Goal: Information Seeking & Learning: Learn about a topic

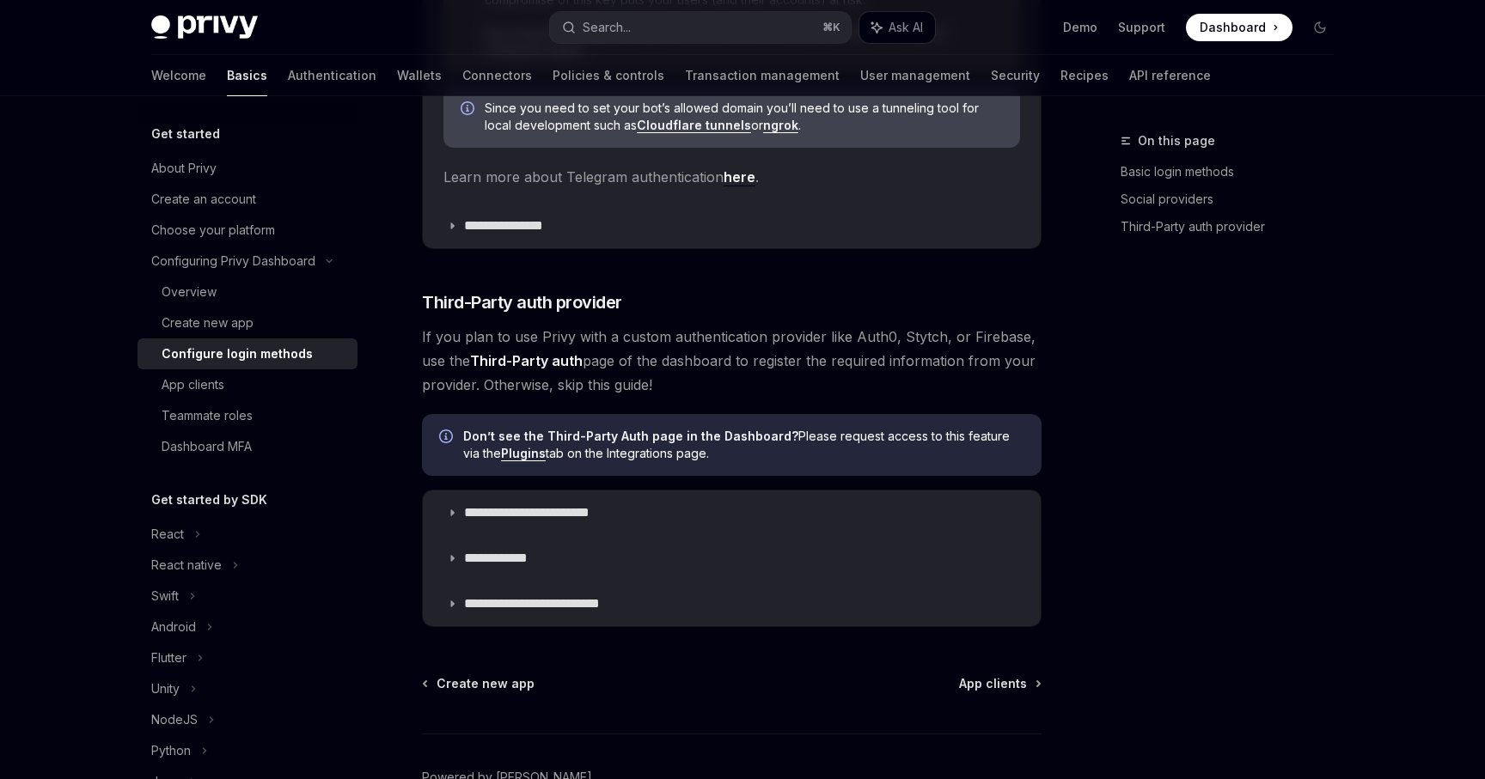
scroll to position [1670, 0]
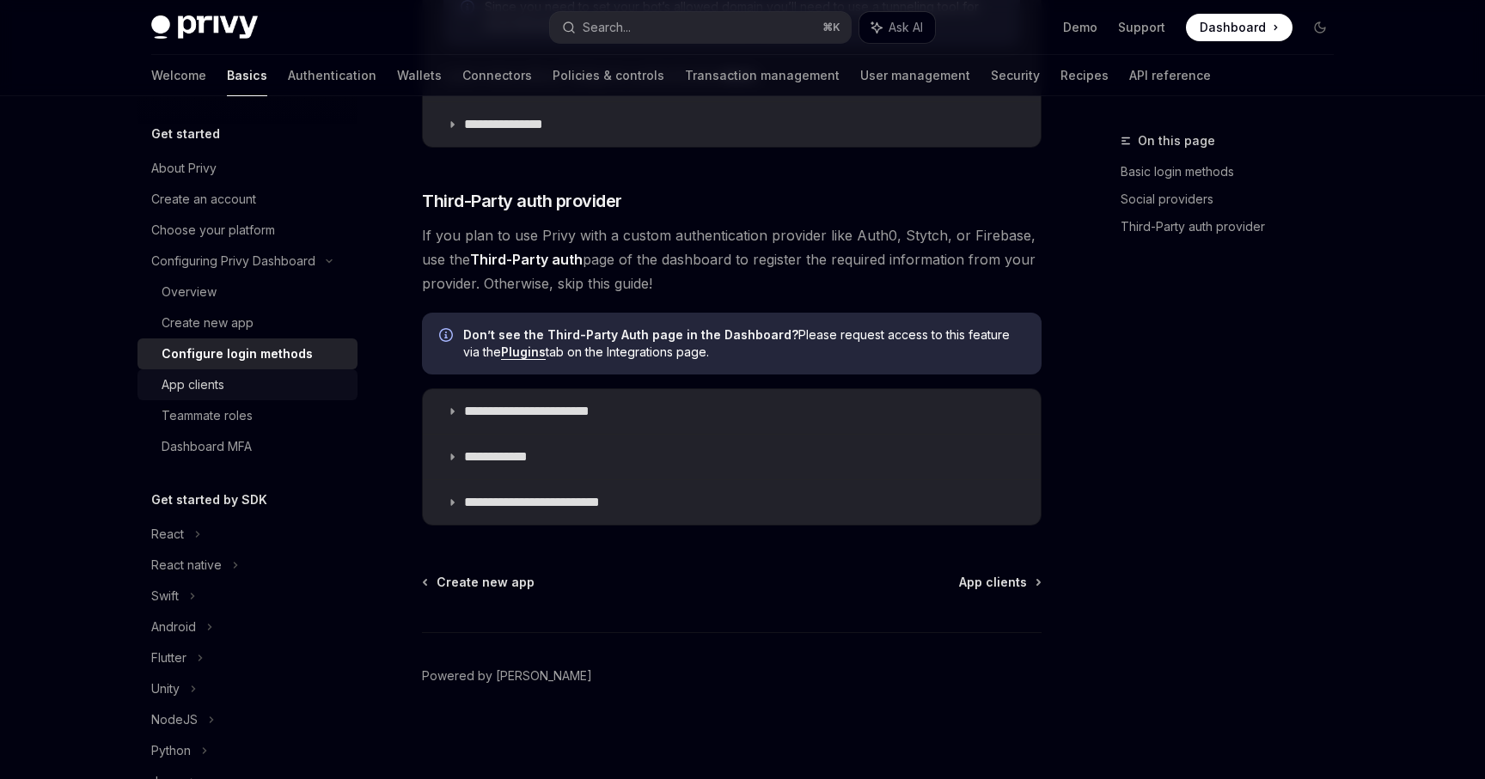
click at [257, 393] on div "App clients" at bounding box center [255, 385] width 186 height 21
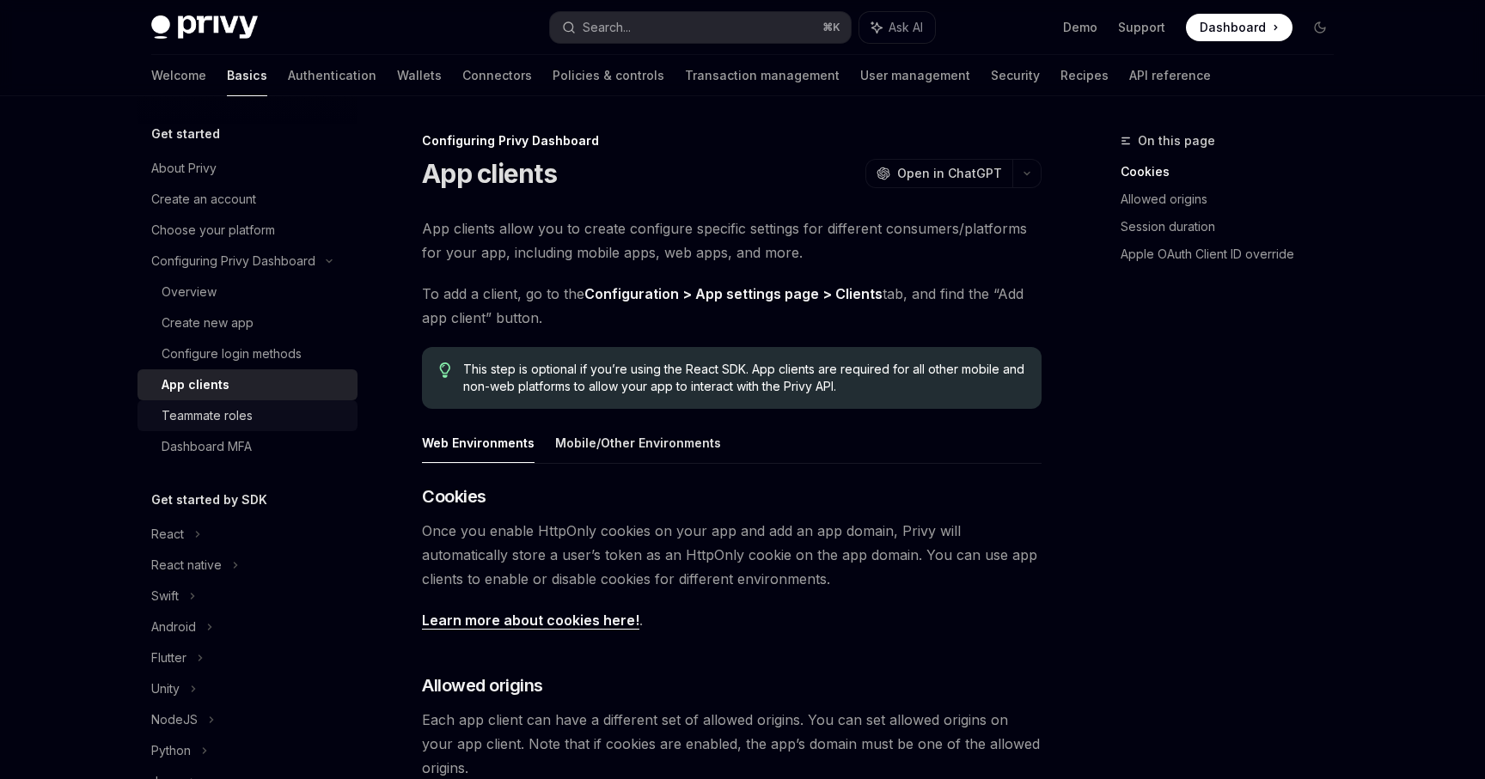
click at [247, 412] on div "Teammate roles" at bounding box center [207, 416] width 91 height 21
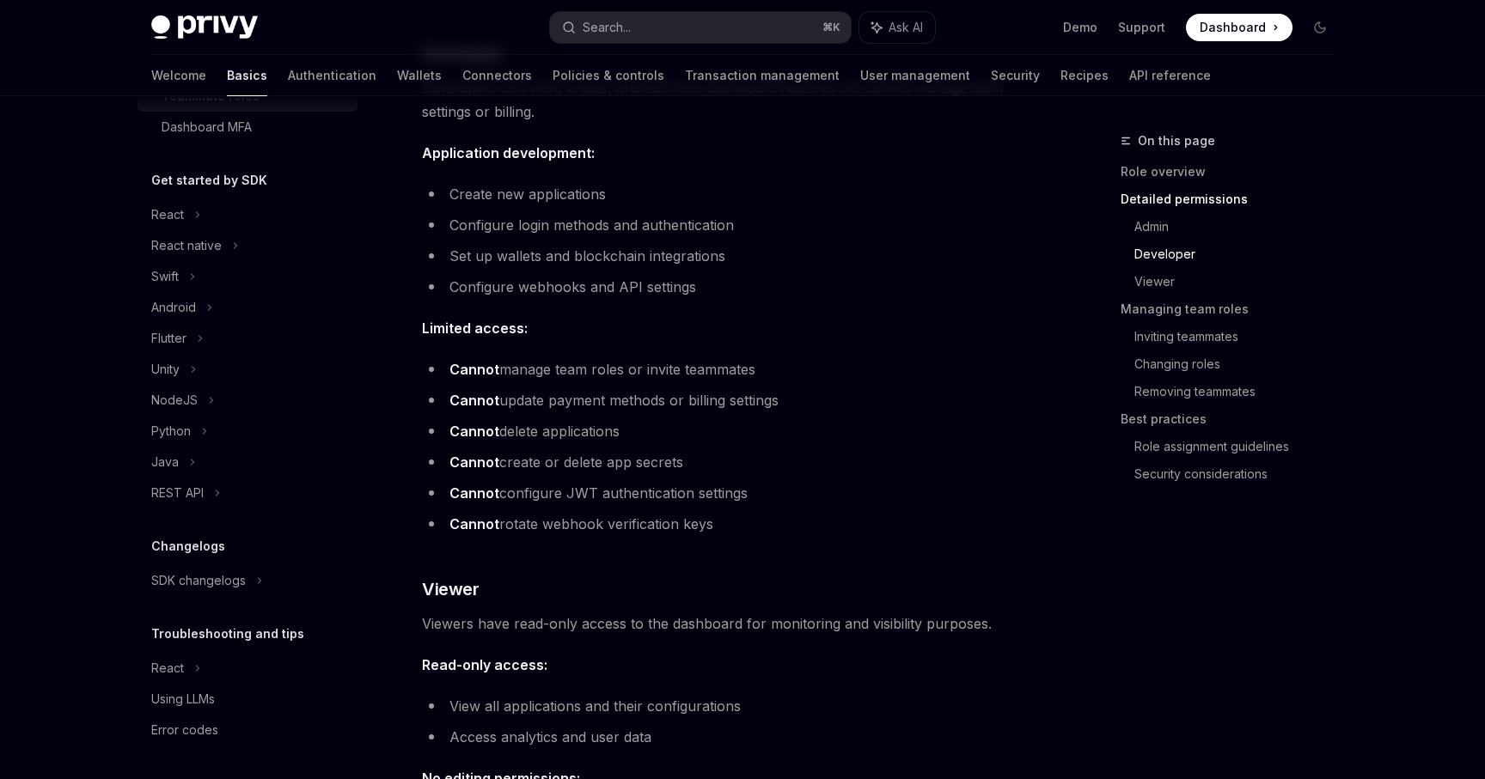
scroll to position [320, 0]
click at [193, 576] on div "SDK changelogs" at bounding box center [198, 580] width 95 height 21
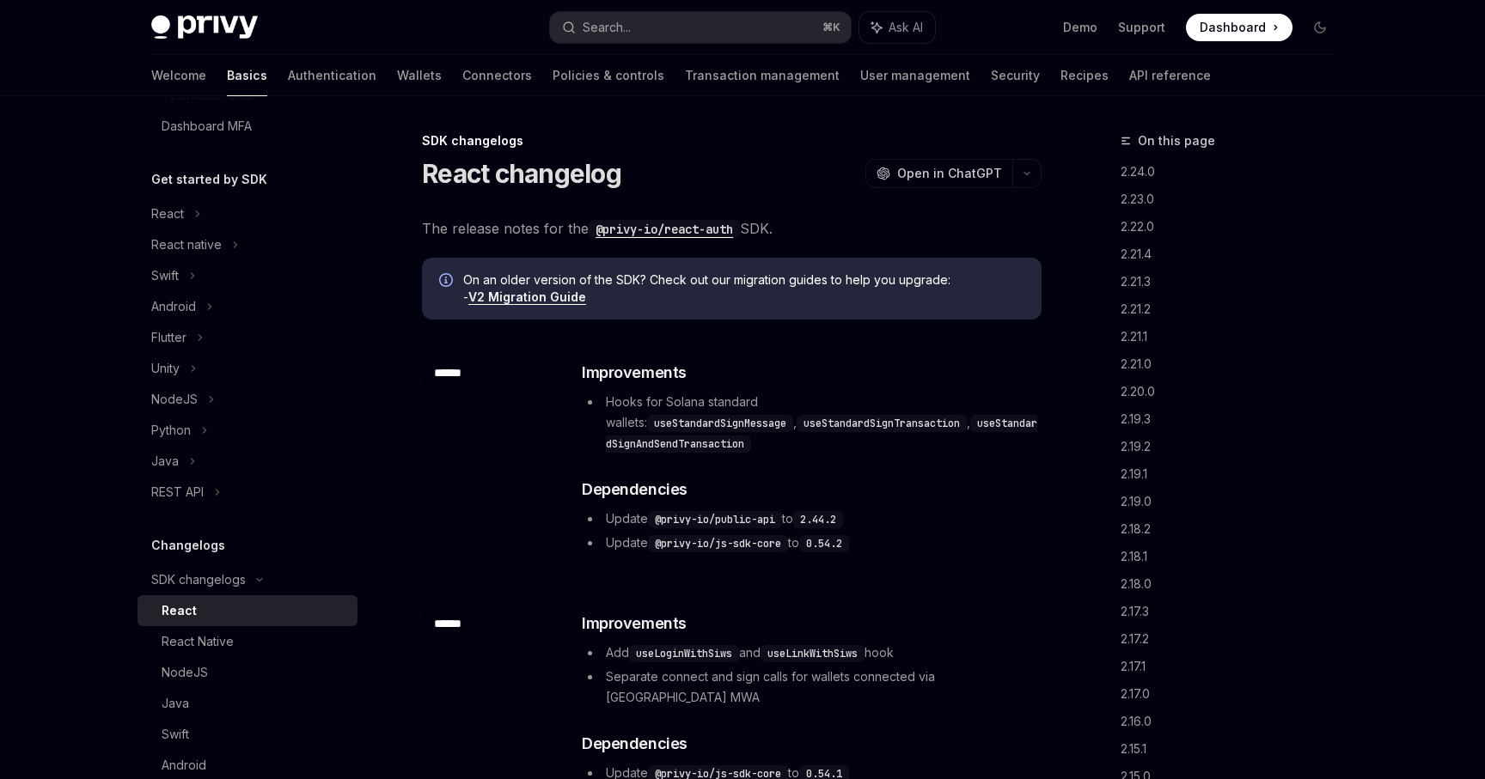
click at [505, 297] on link "V2 Migration Guide" at bounding box center [527, 297] width 118 height 15
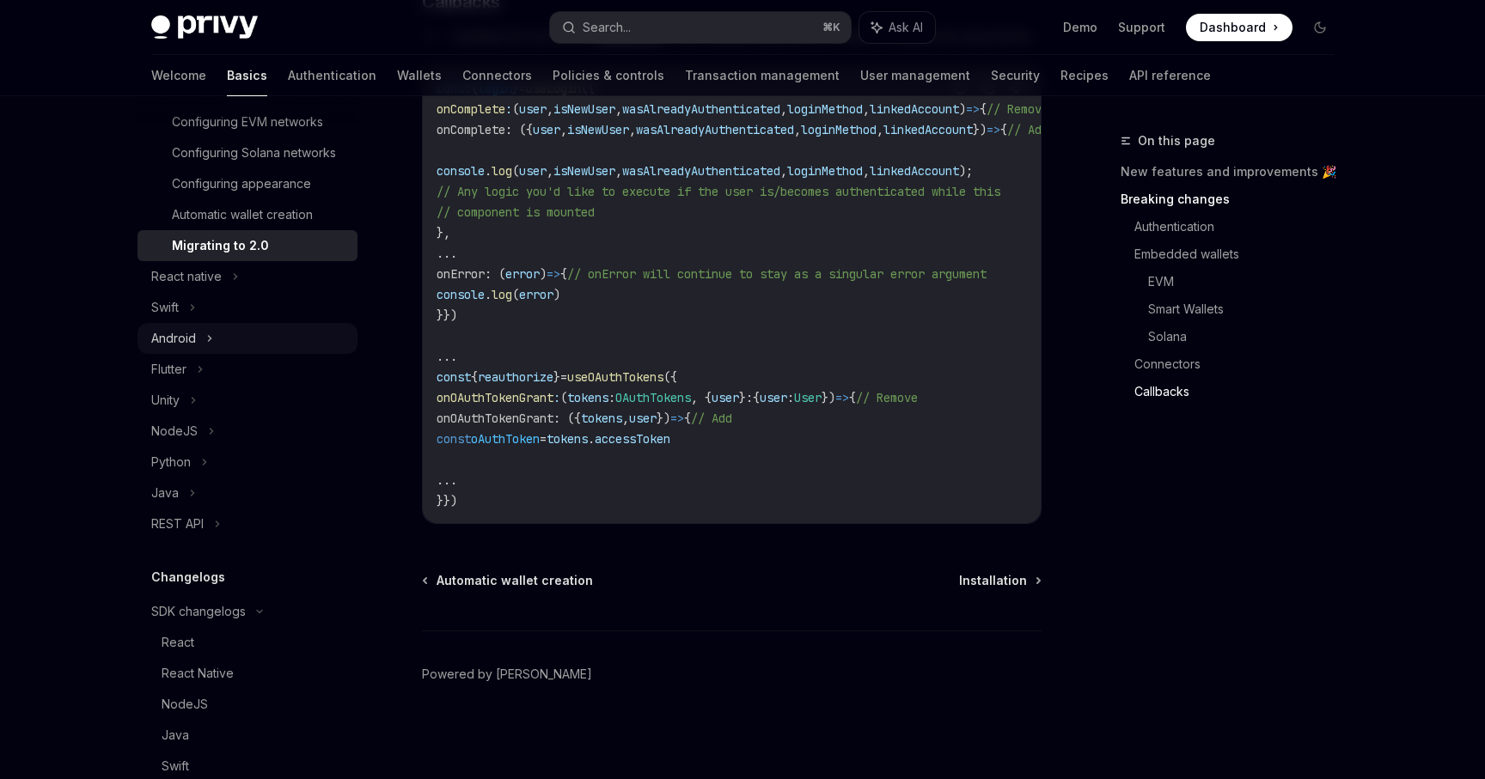
scroll to position [1001, 0]
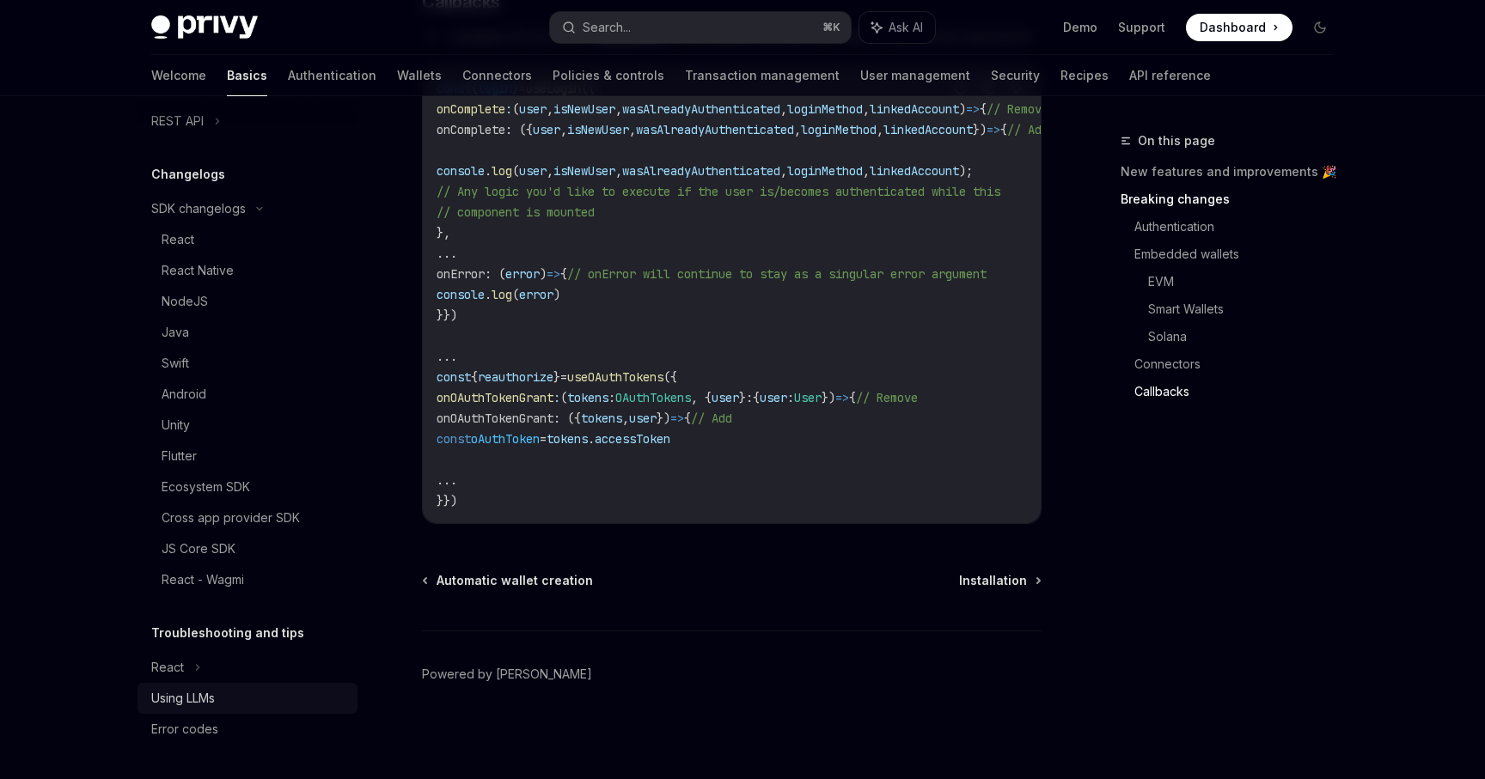
click at [176, 693] on div "Using LLMs" at bounding box center [183, 698] width 64 height 21
type textarea "*"
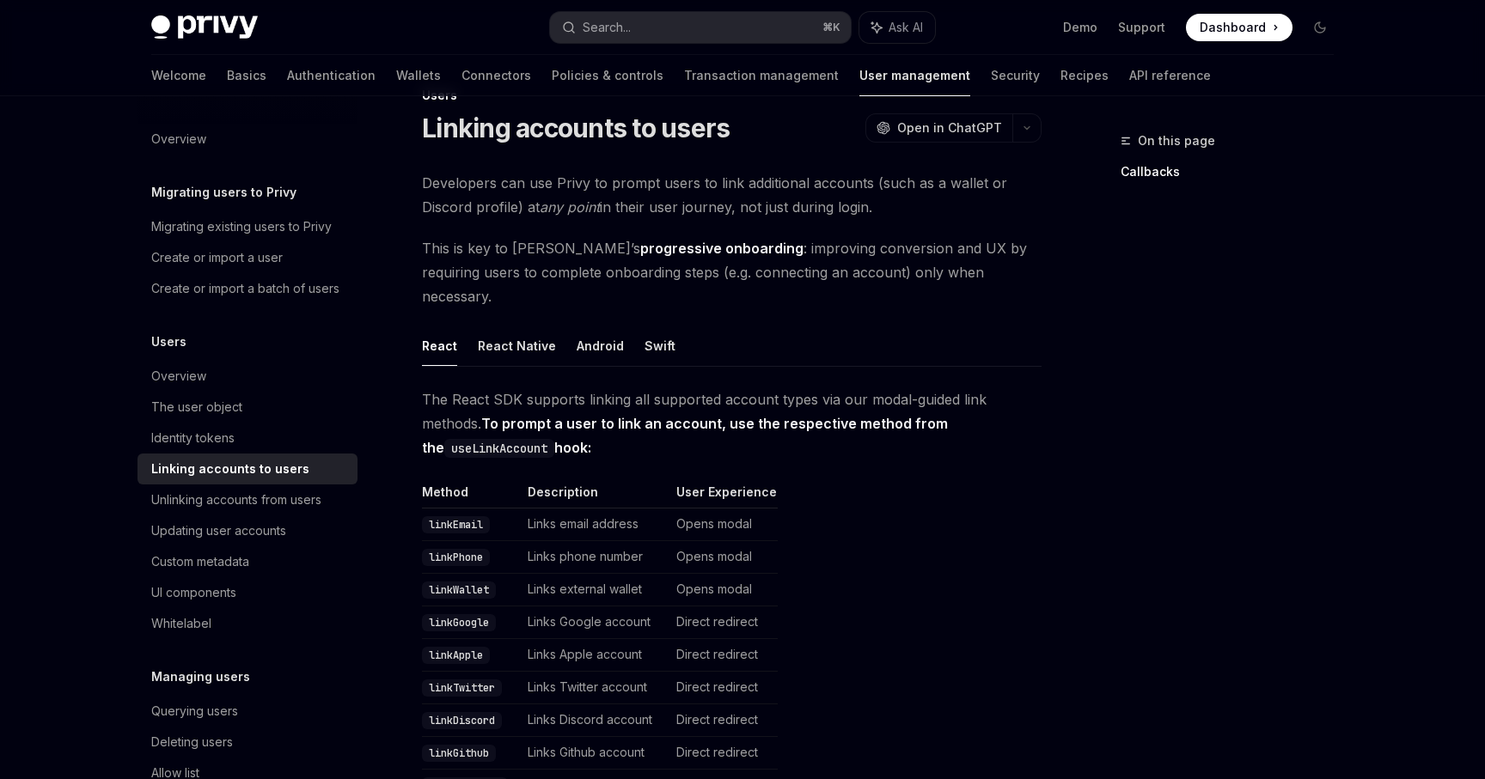
scroll to position [32, 0]
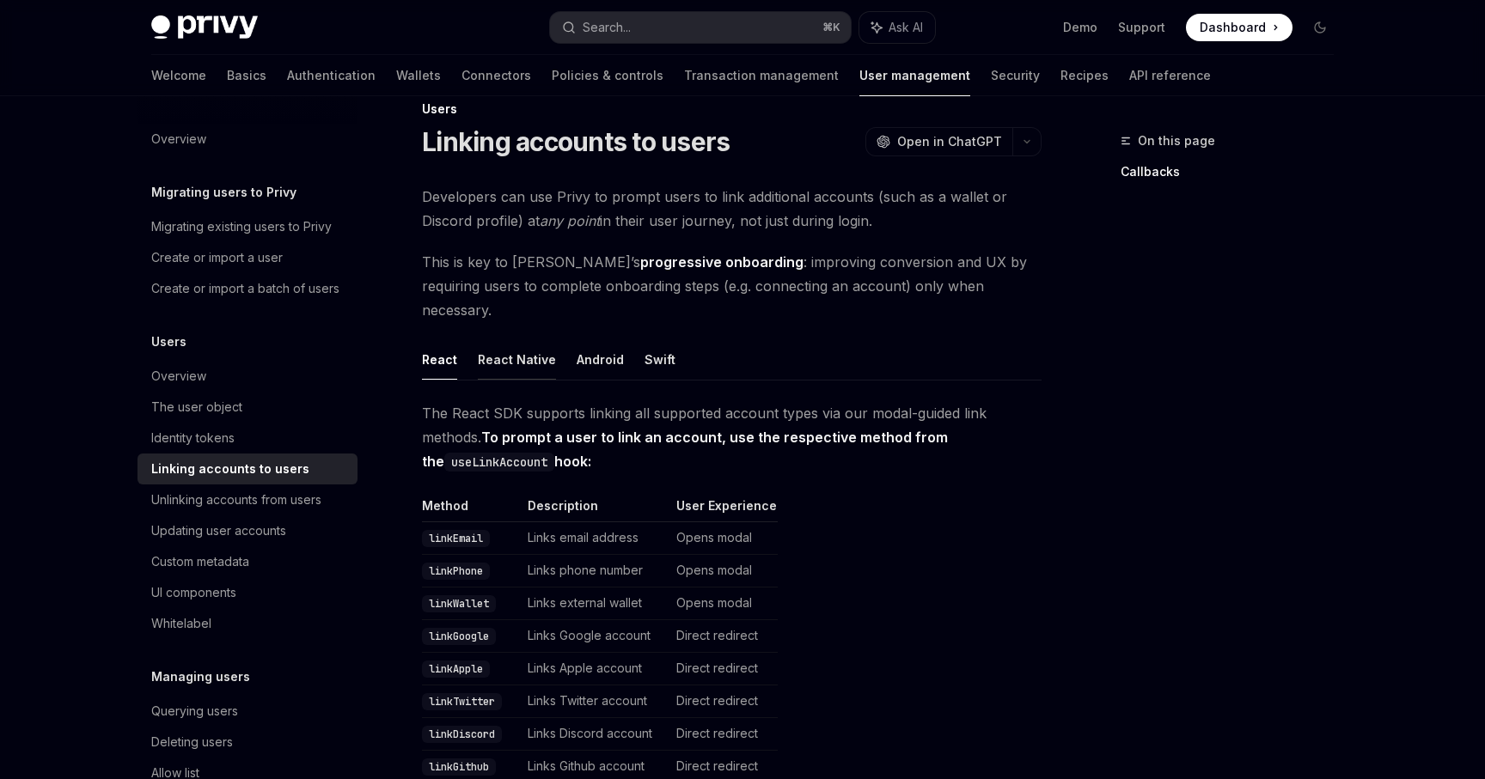
click at [497, 347] on button "React Native" at bounding box center [517, 359] width 78 height 40
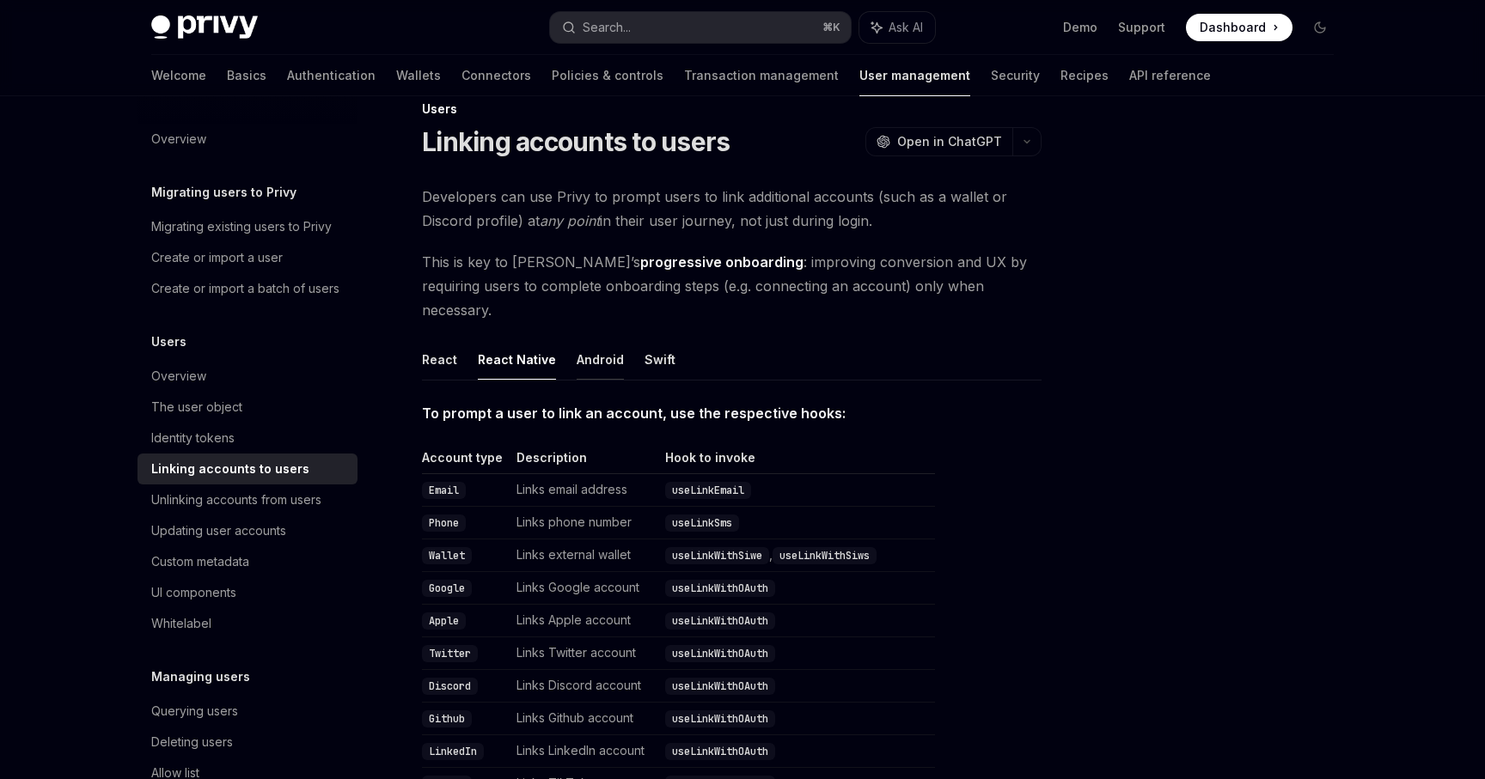
click at [582, 339] on button "Android" at bounding box center [599, 359] width 47 height 40
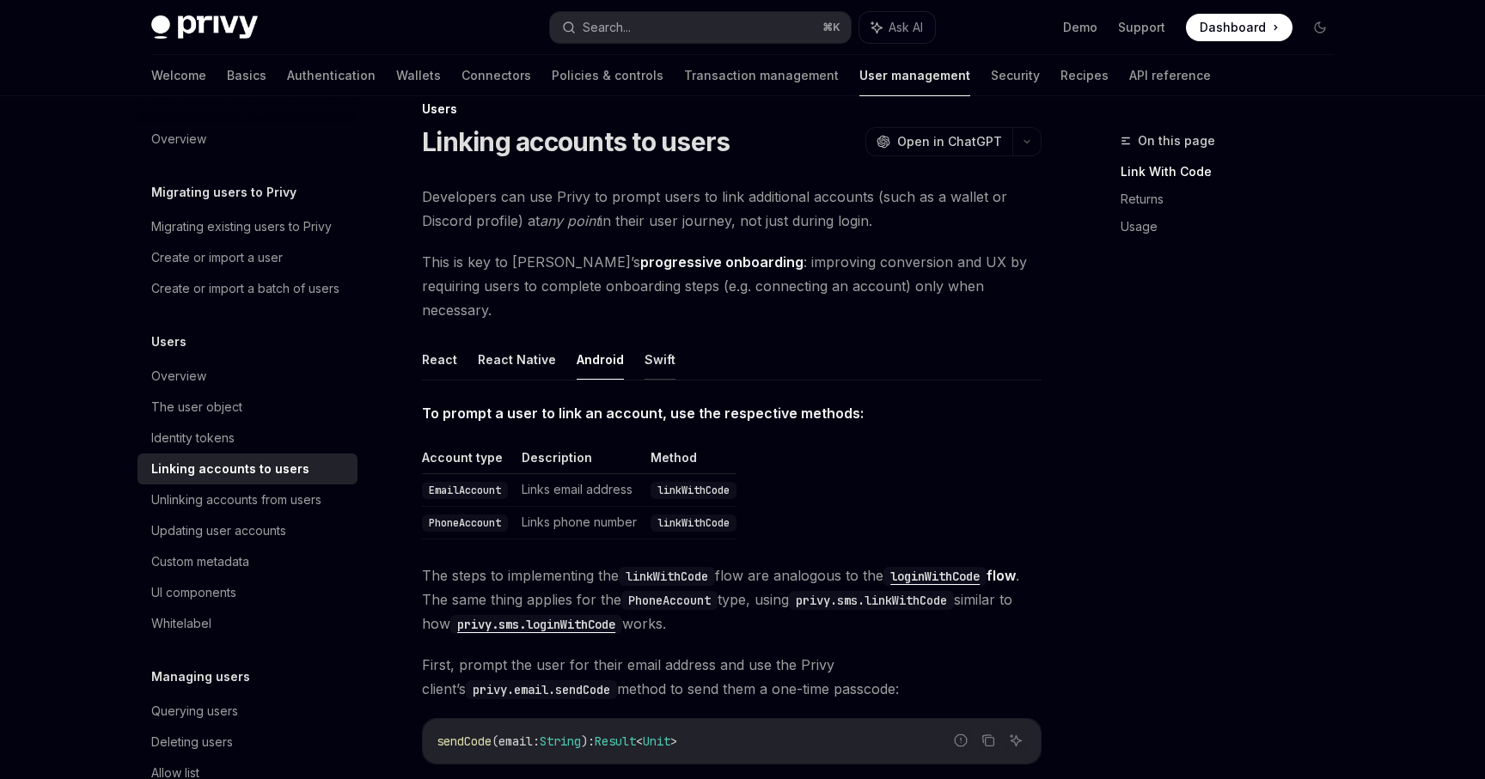
click at [665, 339] on button "Swift" at bounding box center [659, 359] width 31 height 40
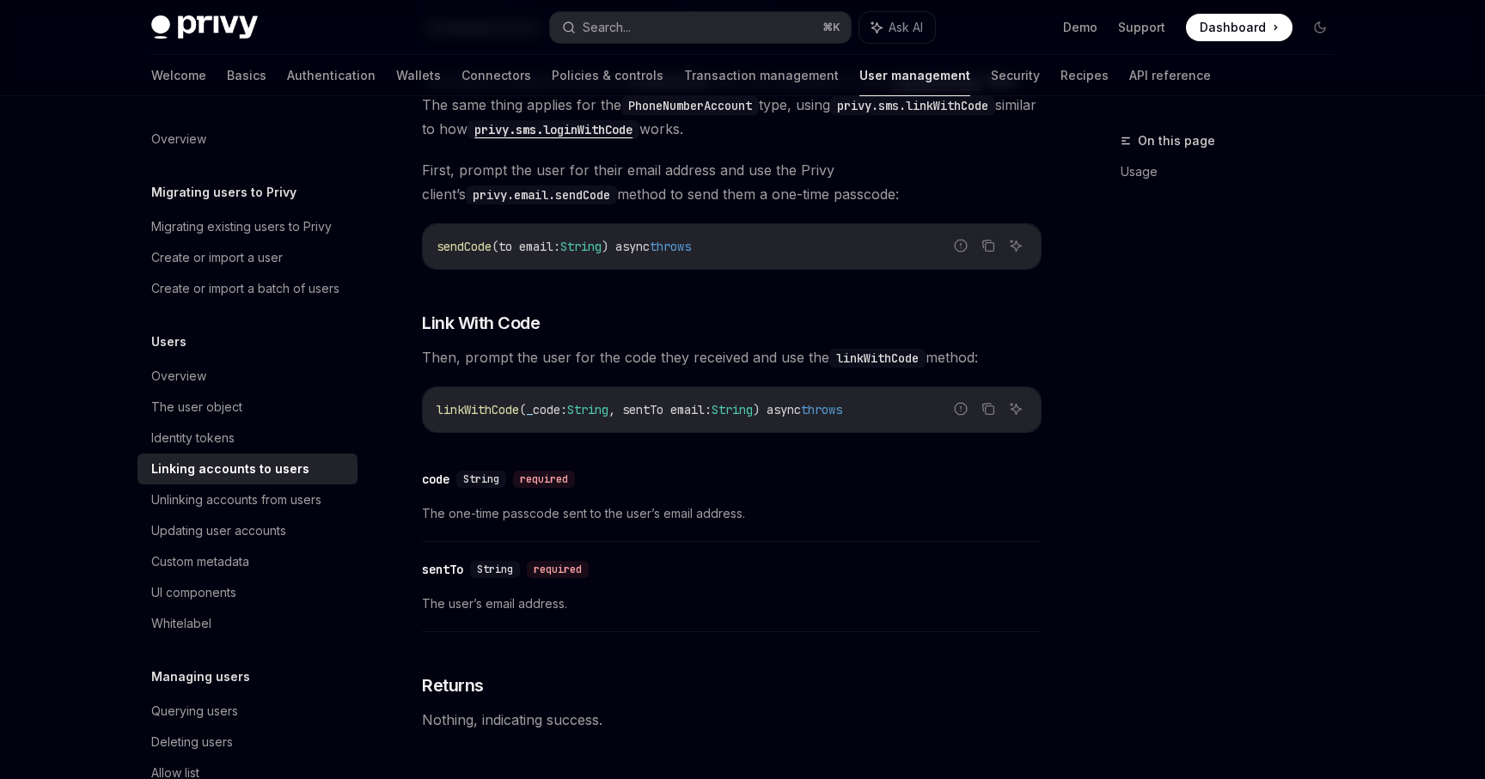
scroll to position [529, 0]
click at [235, 521] on div "Updating user accounts" at bounding box center [218, 531] width 135 height 21
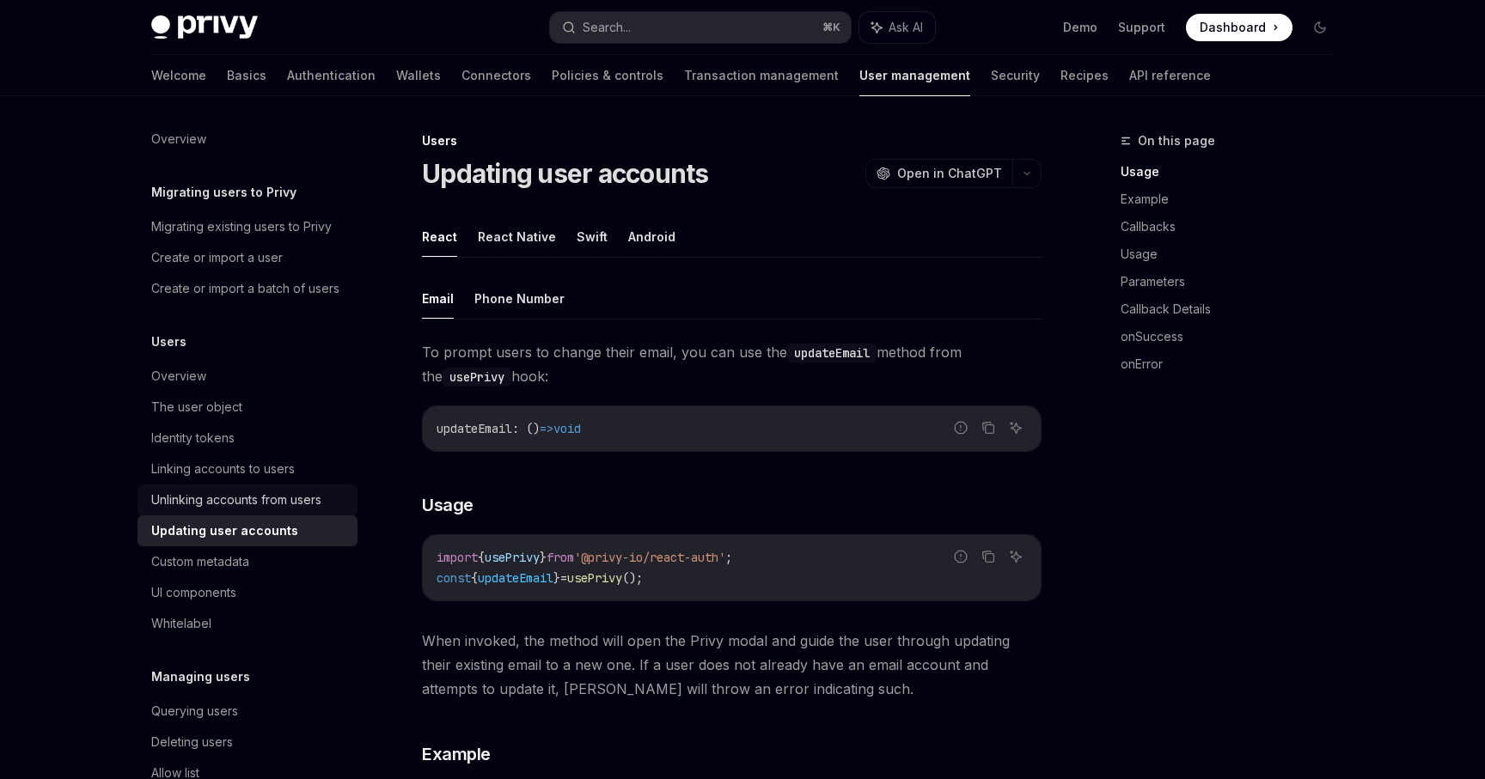
click at [239, 507] on div "Unlinking accounts from users" at bounding box center [236, 500] width 170 height 21
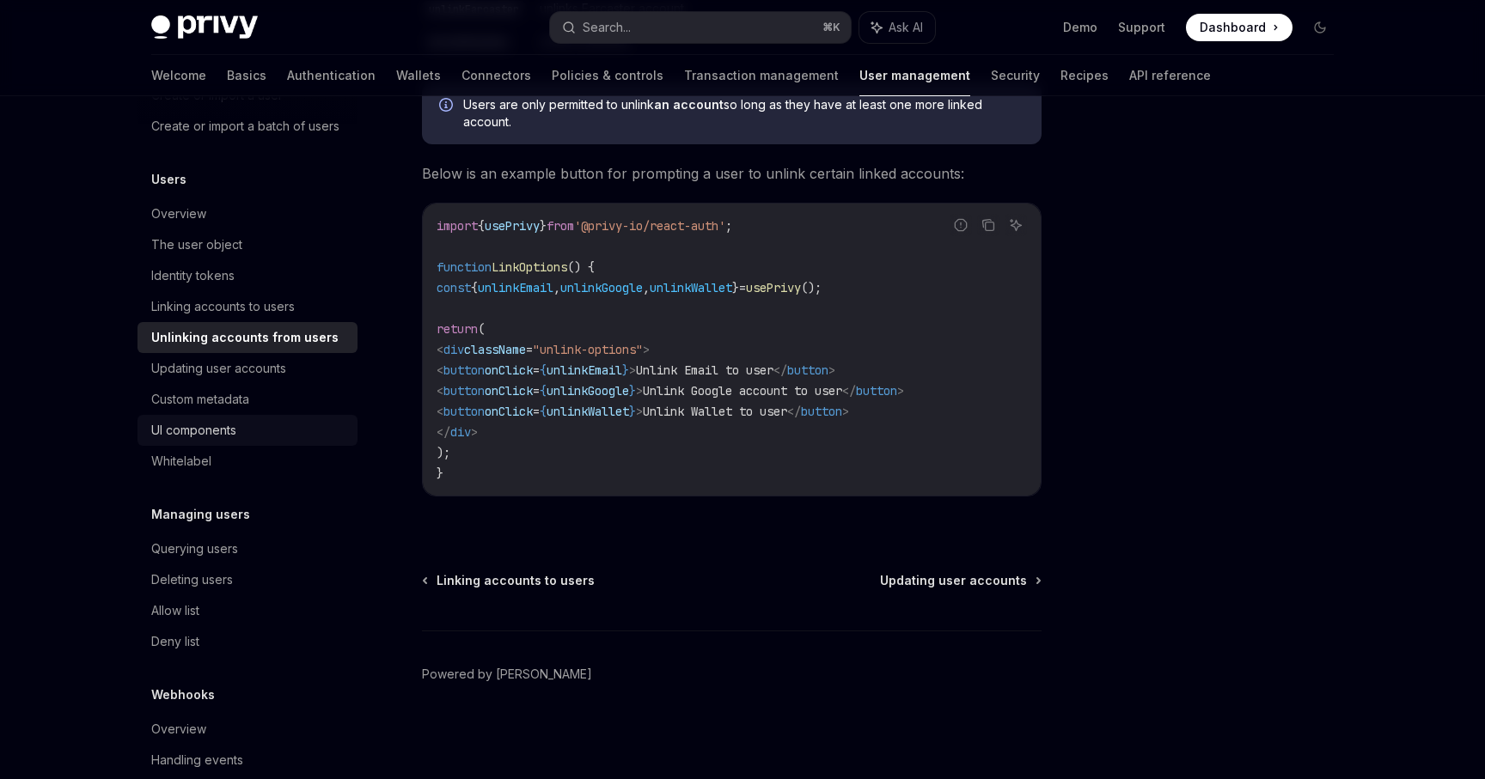
scroll to position [193, 0]
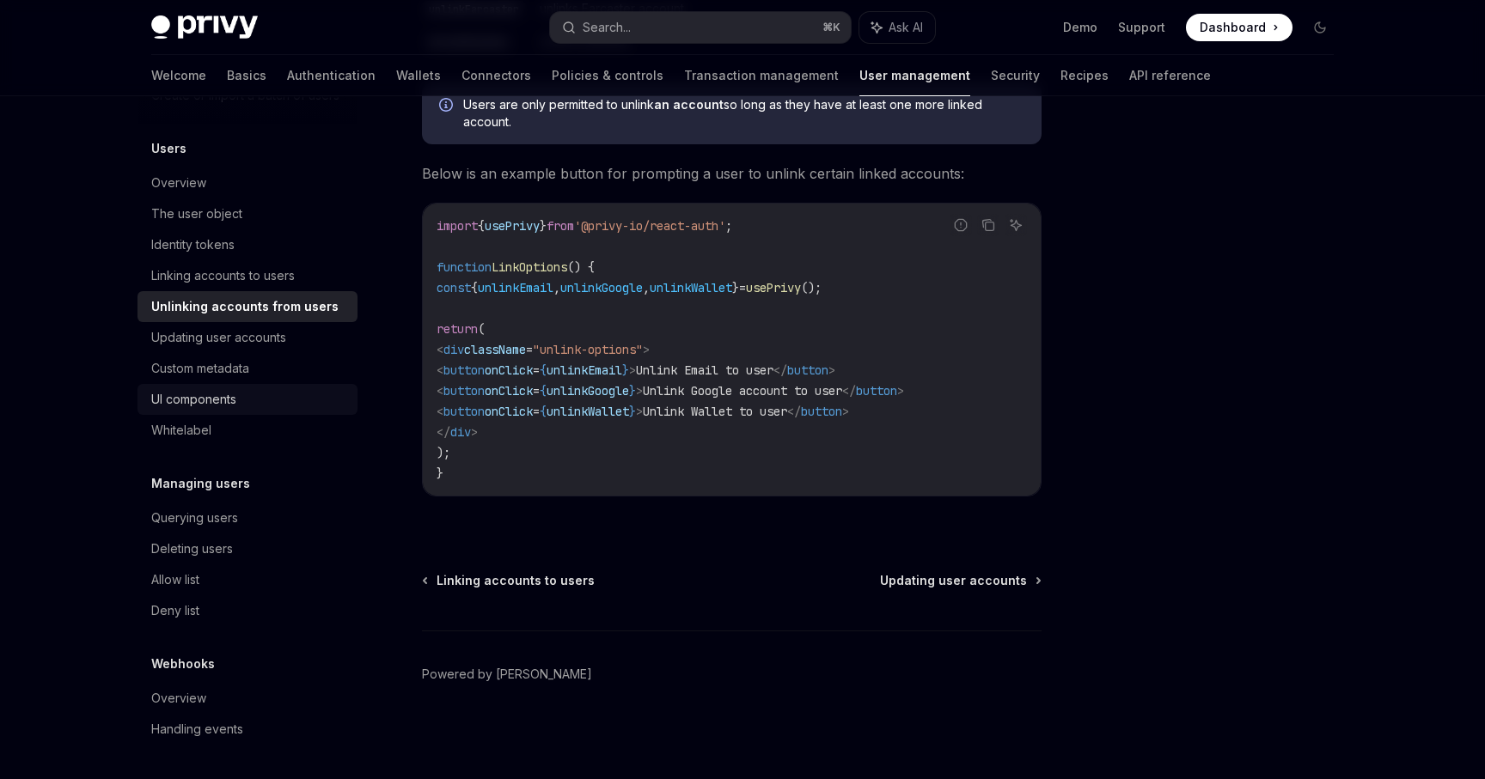
click at [228, 398] on div "UI components" at bounding box center [193, 399] width 85 height 21
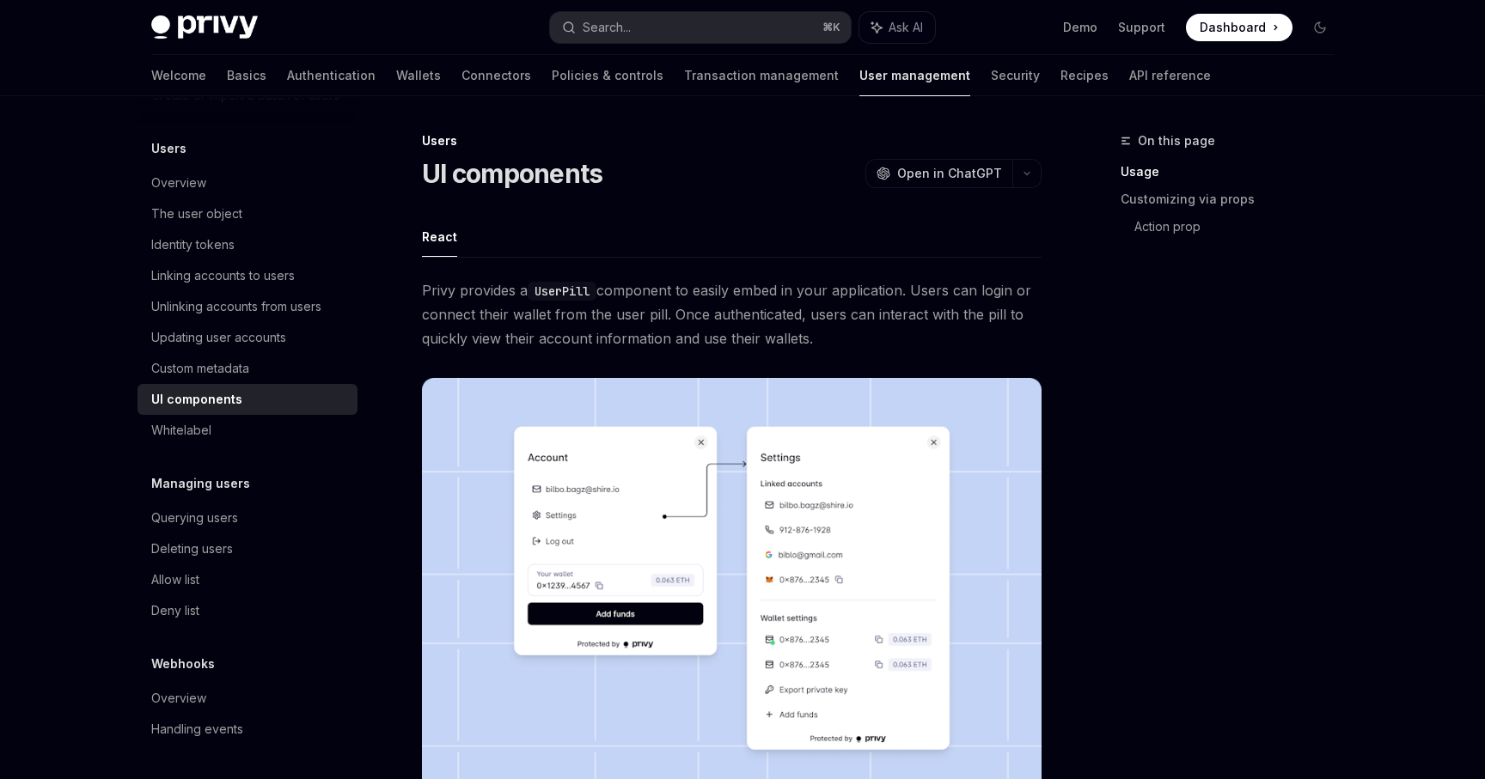
click at [677, 321] on span "Privy provides a UserPill component to easily embed in your application. Users …" at bounding box center [731, 314] width 619 height 72
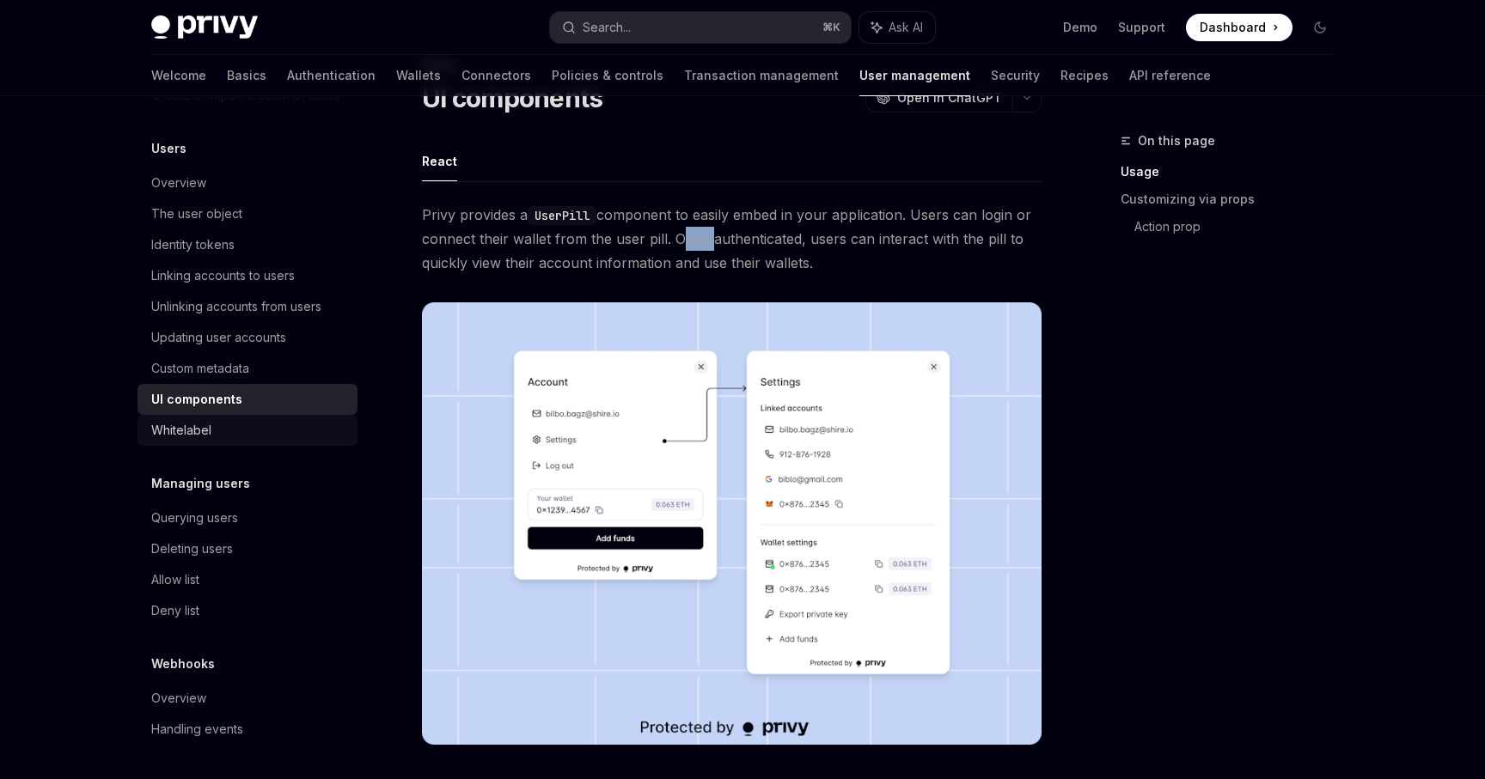
scroll to position [80, 0]
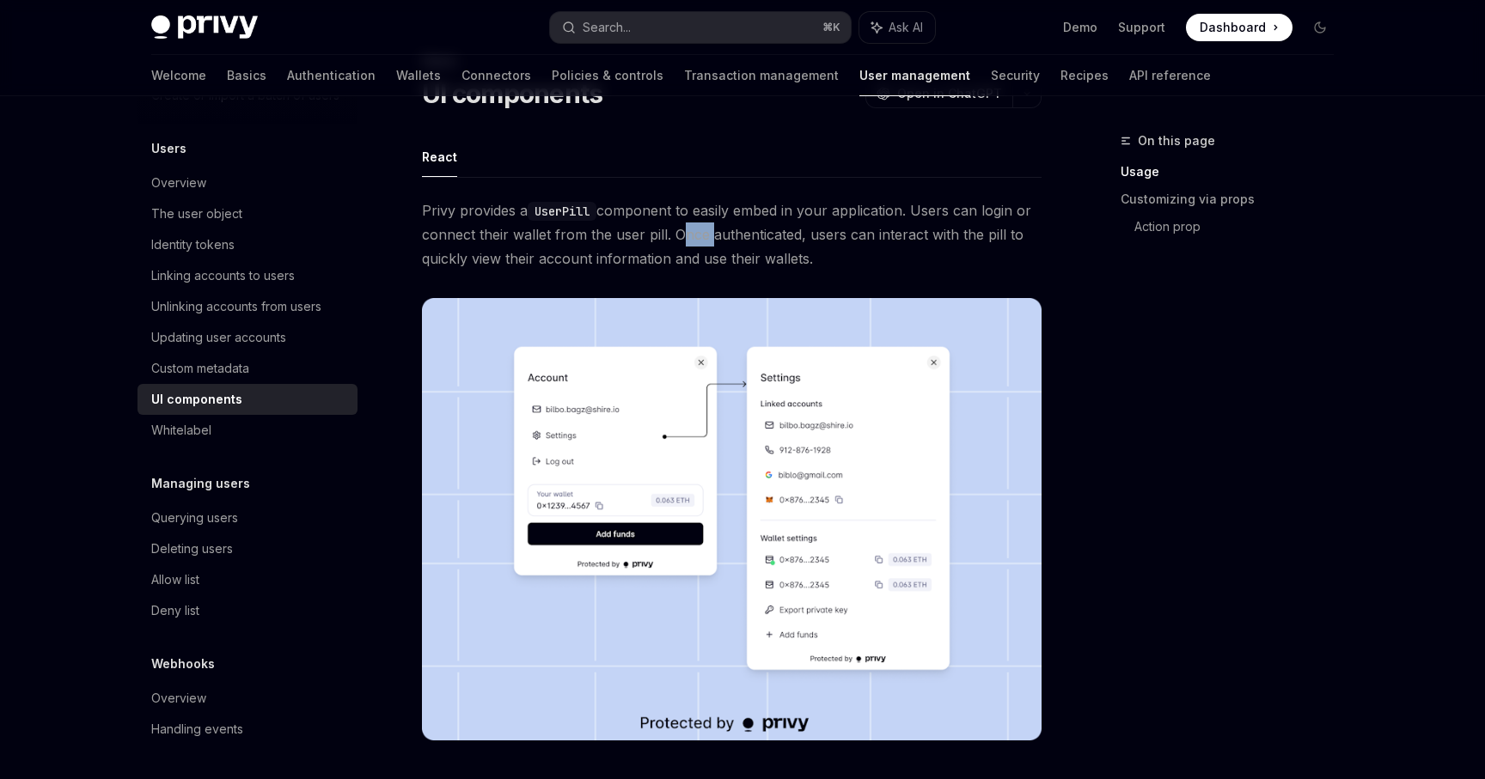
click at [241, 500] on div "Managing users Querying users Deleting users Allow list Deny list" at bounding box center [247, 549] width 220 height 153
click at [240, 511] on div "Querying users" at bounding box center [249, 518] width 196 height 21
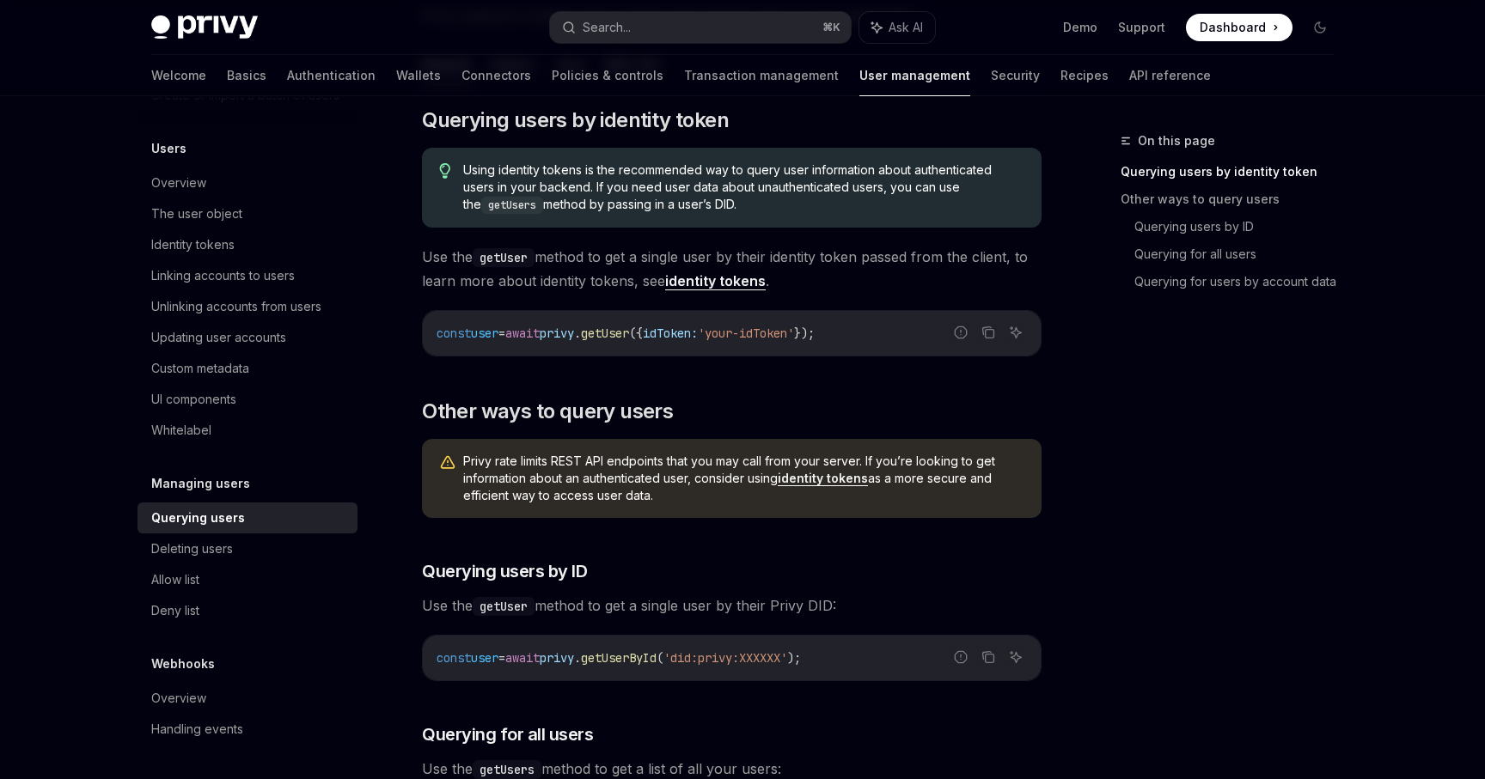
scroll to position [338, 0]
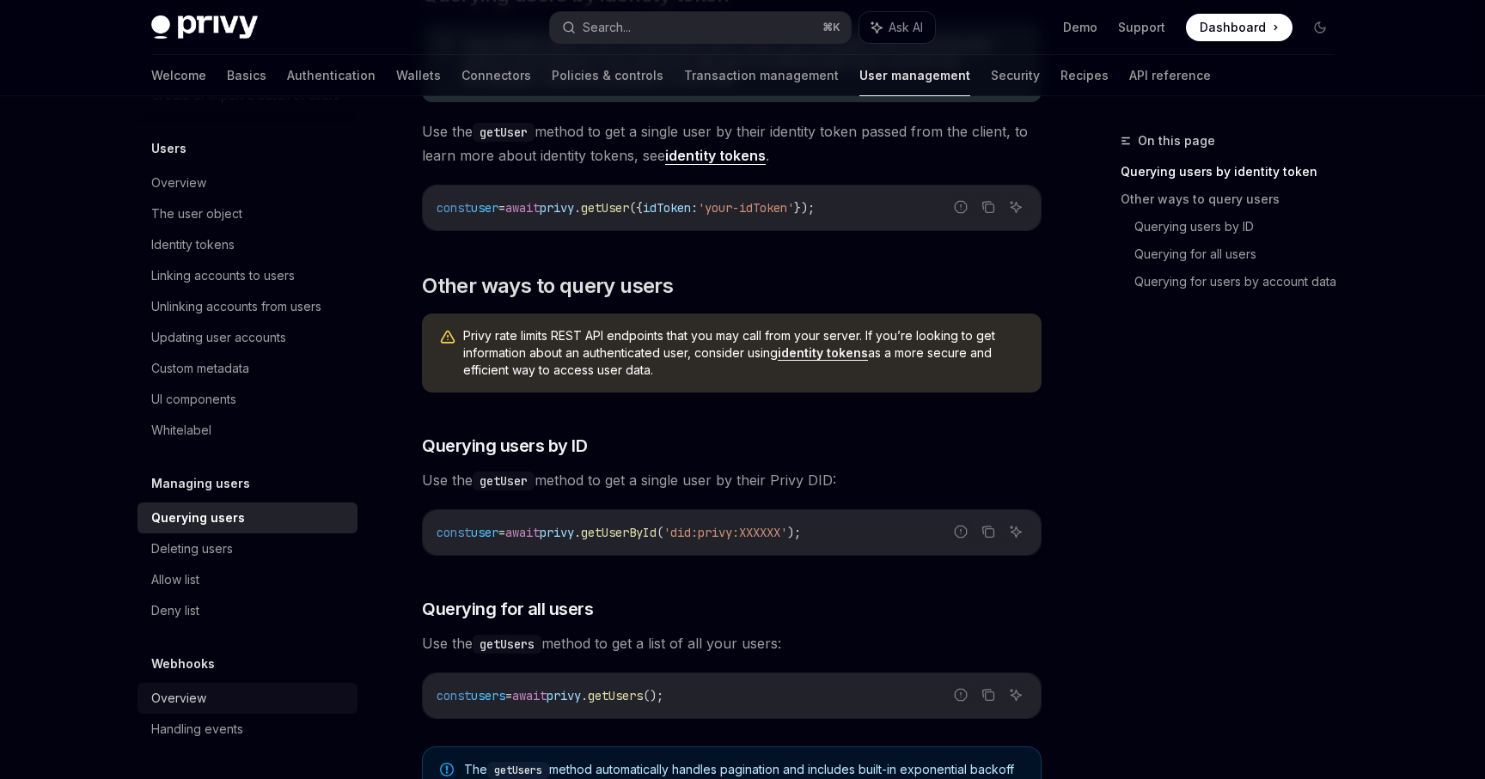
click at [190, 709] on link "Overview" at bounding box center [247, 698] width 220 height 31
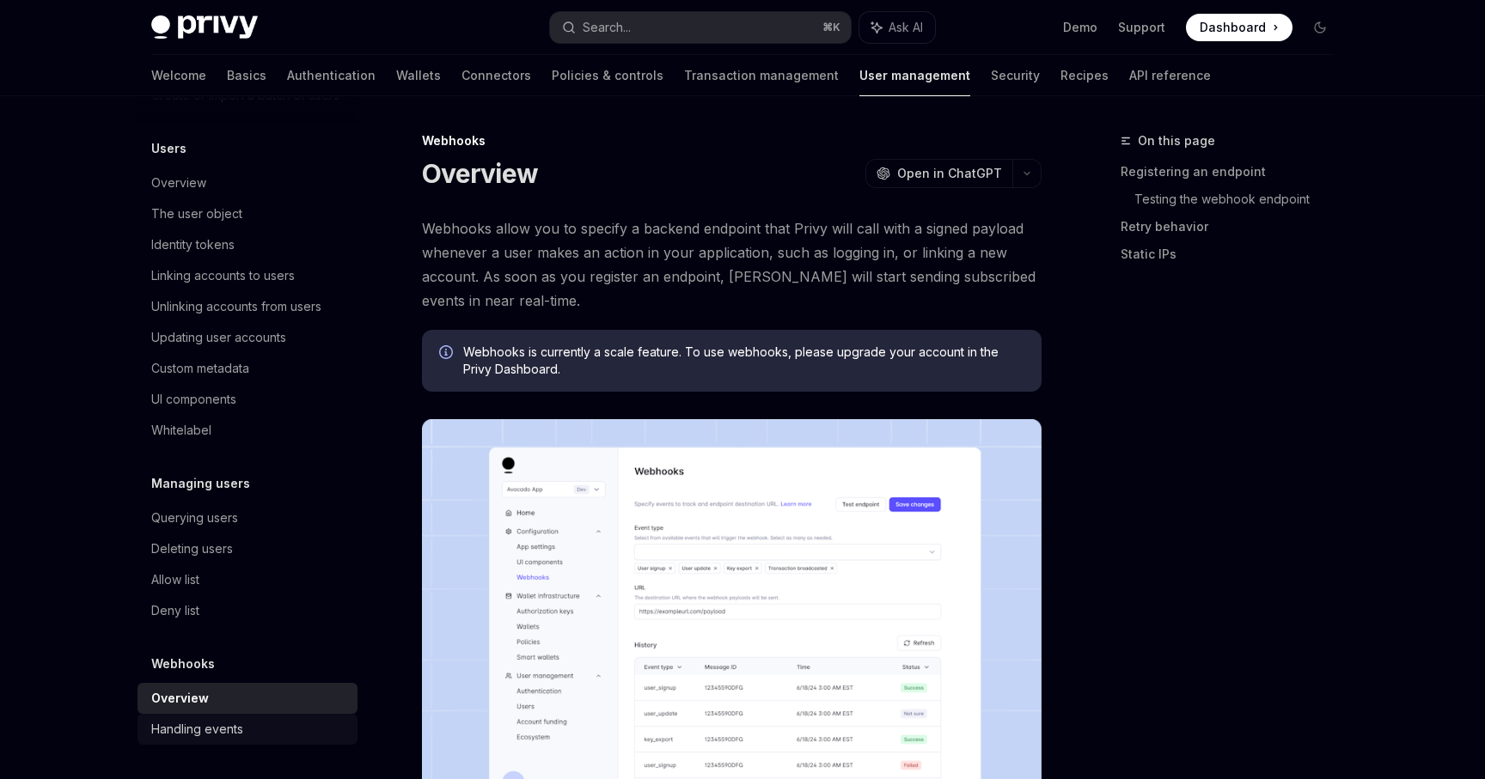
click at [196, 724] on div "Handling events" at bounding box center [197, 729] width 92 height 21
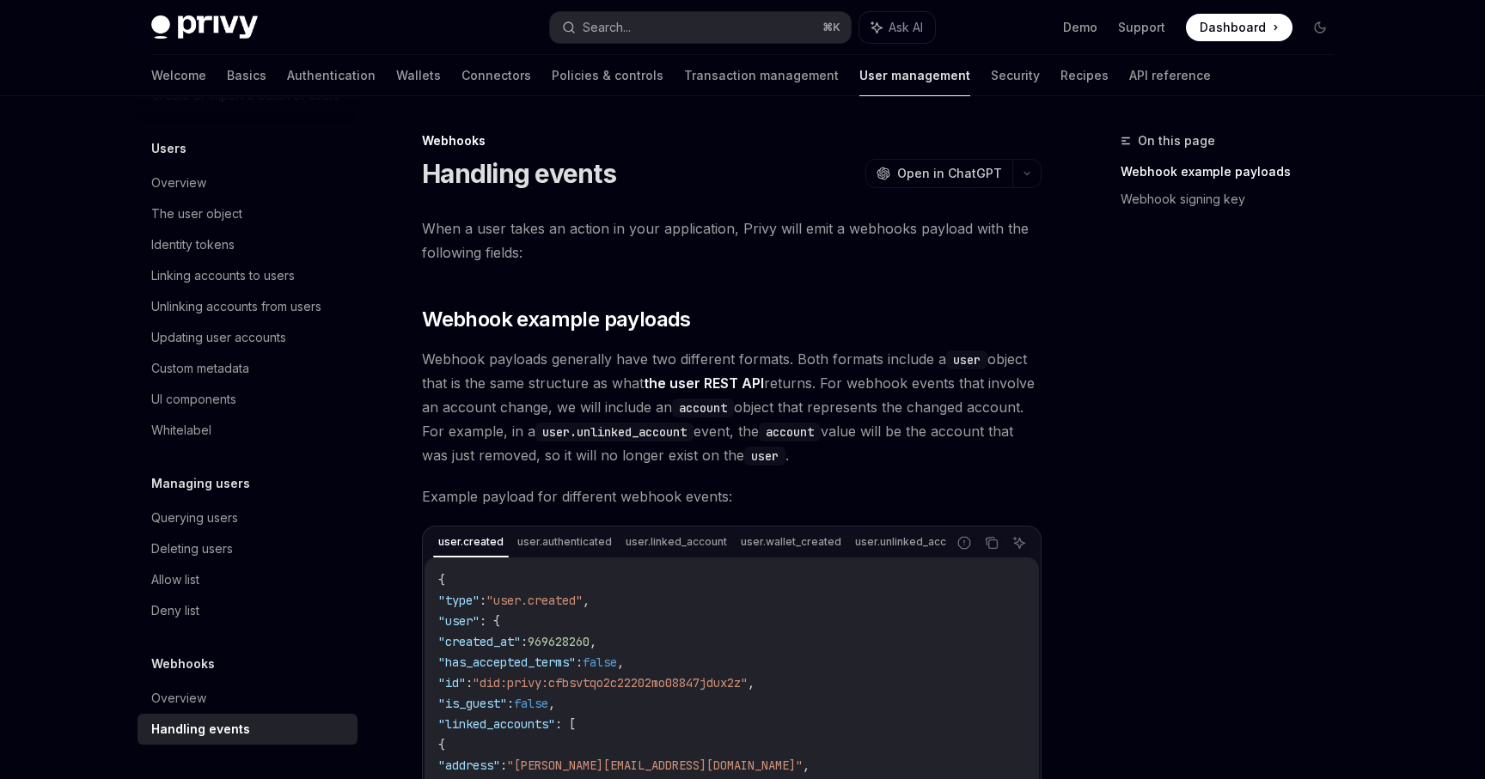
click at [1260, 22] on span "Dashboard" at bounding box center [1232, 27] width 66 height 17
click at [703, 67] on link "Transaction management" at bounding box center [761, 75] width 155 height 41
type textarea "*"
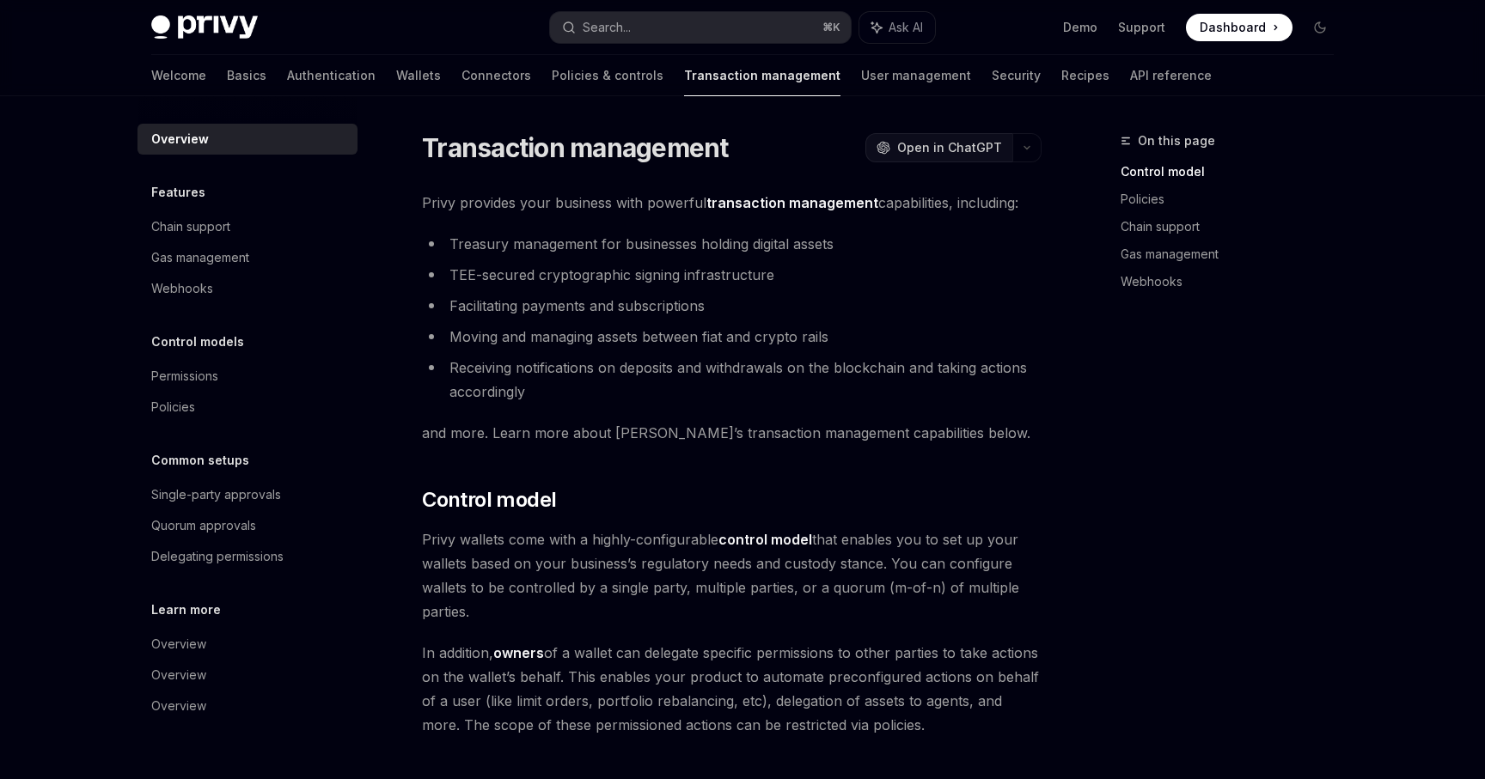
click at [982, 151] on span "Open in ChatGPT" at bounding box center [949, 147] width 105 height 17
